Goal: Task Accomplishment & Management: Use online tool/utility

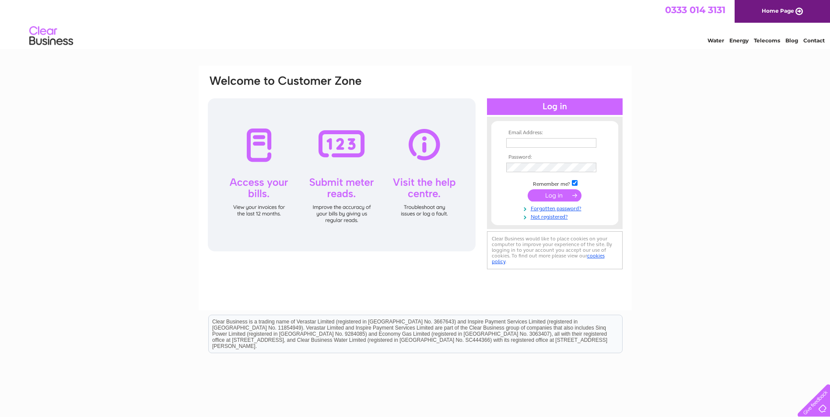
click at [526, 139] on input "text" at bounding box center [551, 143] width 90 height 10
type input "[EMAIL_ADDRESS][DOMAIN_NAME]"
click at [552, 196] on input "submit" at bounding box center [555, 196] width 54 height 12
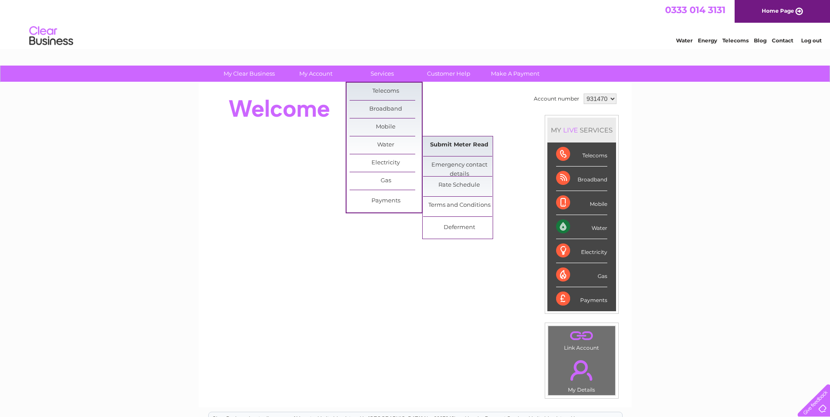
click at [462, 144] on link "Submit Meter Read" at bounding box center [459, 144] width 72 height 17
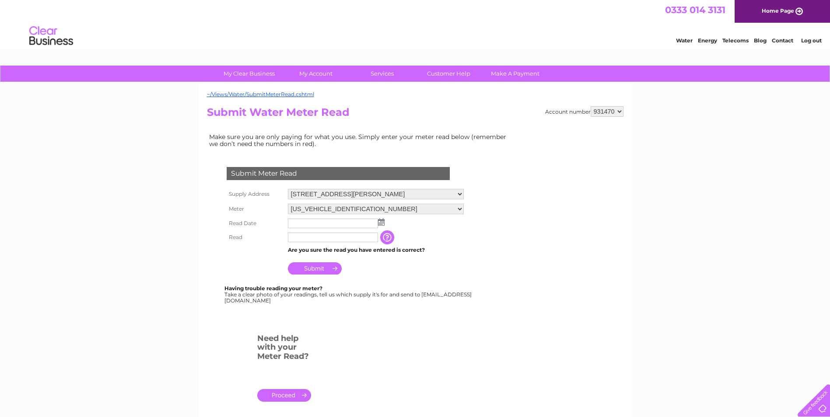
click at [302, 219] on input "text" at bounding box center [333, 224] width 90 height 10
click at [322, 224] on input "text" at bounding box center [333, 224] width 91 height 10
click at [384, 223] on img at bounding box center [382, 222] width 7 height 7
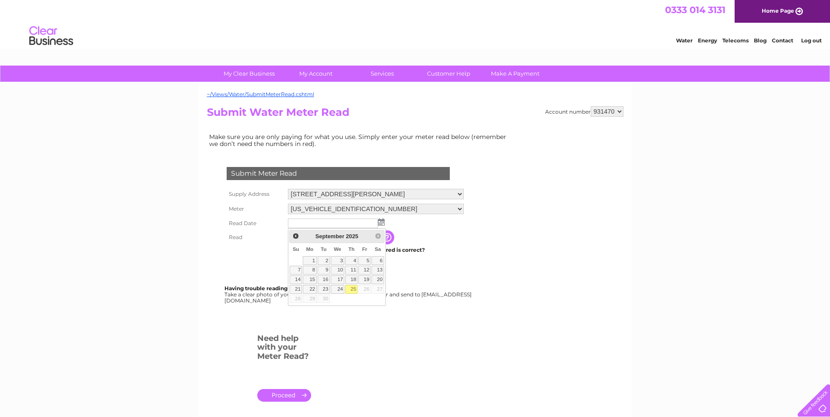
click at [350, 292] on link "25" at bounding box center [351, 289] width 12 height 9
type input "2025/09/25"
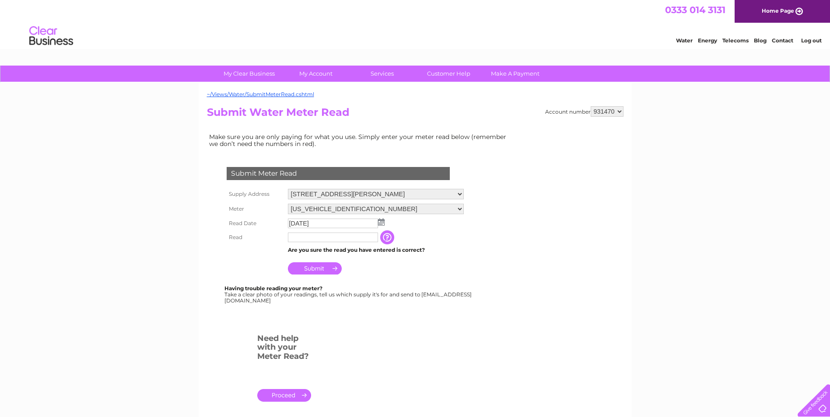
drag, startPoint x: 451, startPoint y: 239, endPoint x: 336, endPoint y: 249, distance: 114.7
click at [449, 239] on td "The reading you have just taken from your water meter. Our records indicate you…" at bounding box center [431, 238] width 70 height 14
drag, startPoint x: 309, startPoint y: 239, endPoint x: 390, endPoint y: 213, distance: 84.5
click at [310, 239] on input "text" at bounding box center [333, 238] width 91 height 10
type input "7504"
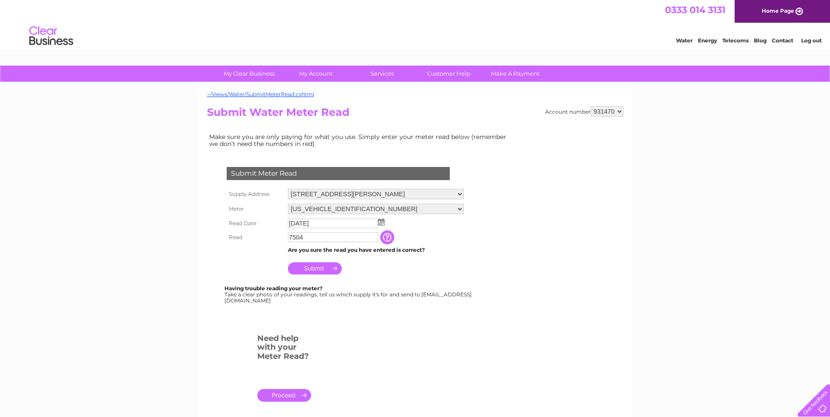
click at [324, 271] on input "Submit" at bounding box center [315, 268] width 54 height 12
